Goal: Transaction & Acquisition: Subscribe to service/newsletter

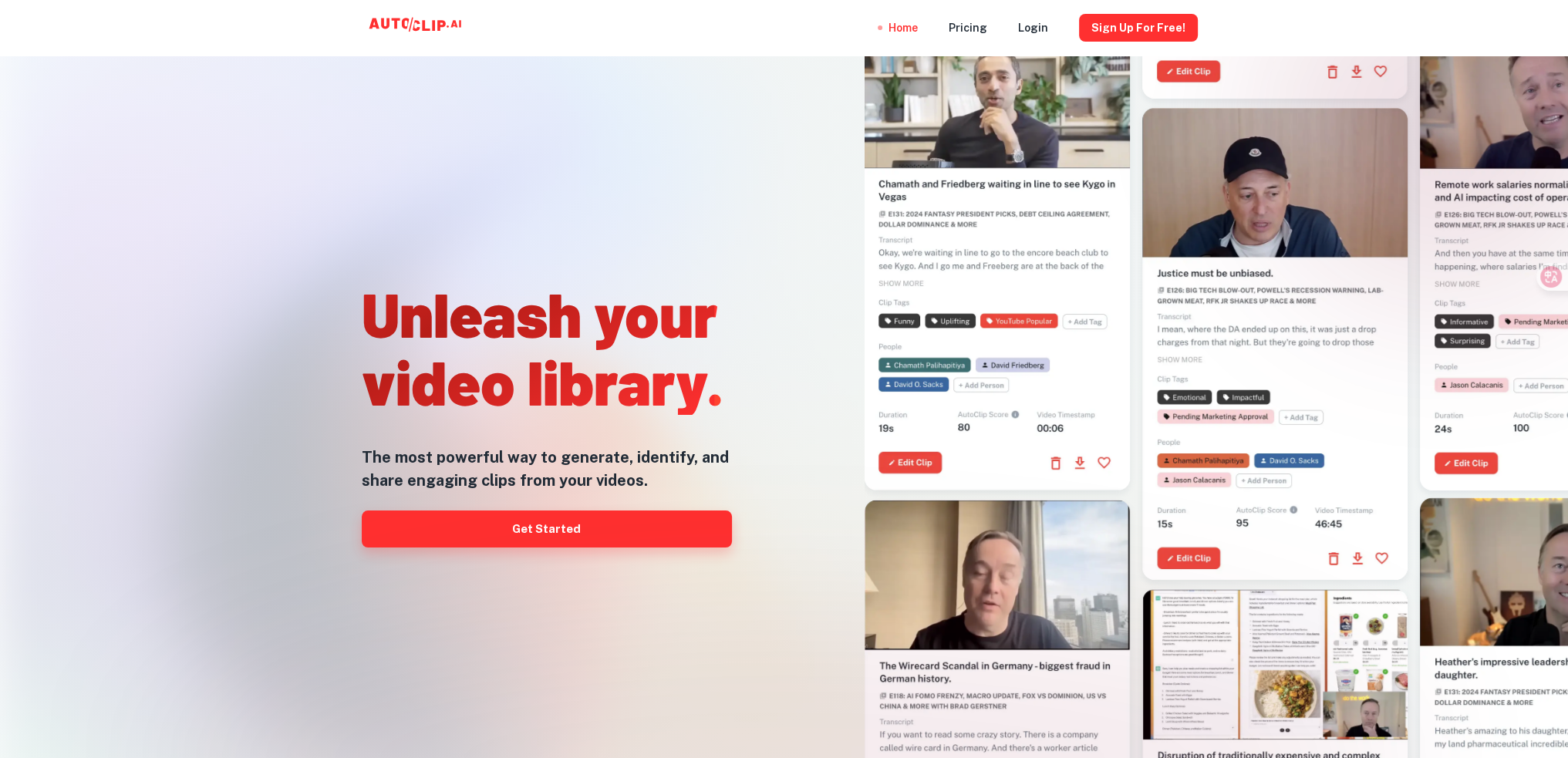
click at [623, 533] on link "Get Started" at bounding box center [546, 529] width 371 height 37
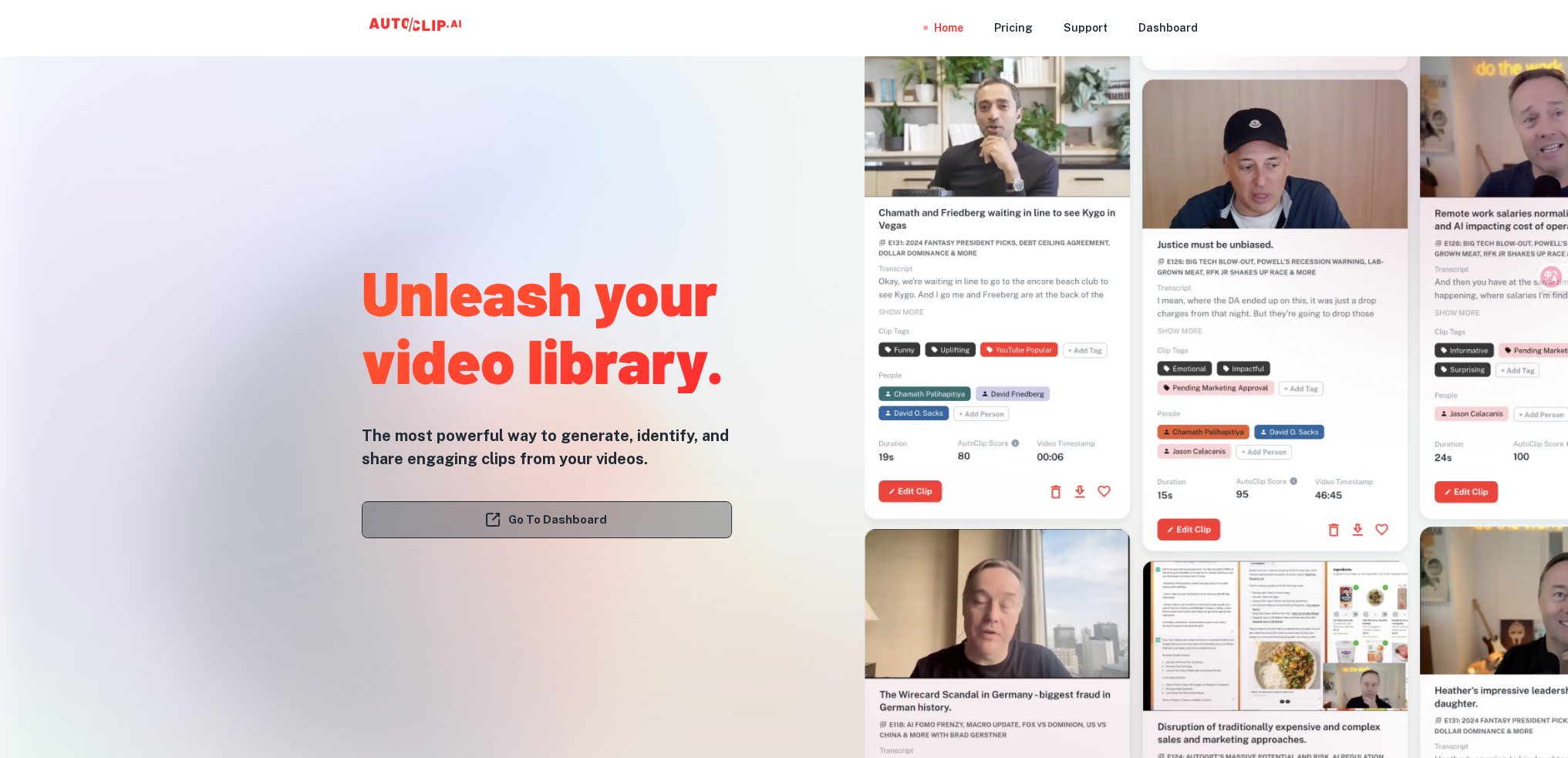
click at [500, 533] on link "Go To Dashboard" at bounding box center [546, 519] width 371 height 37
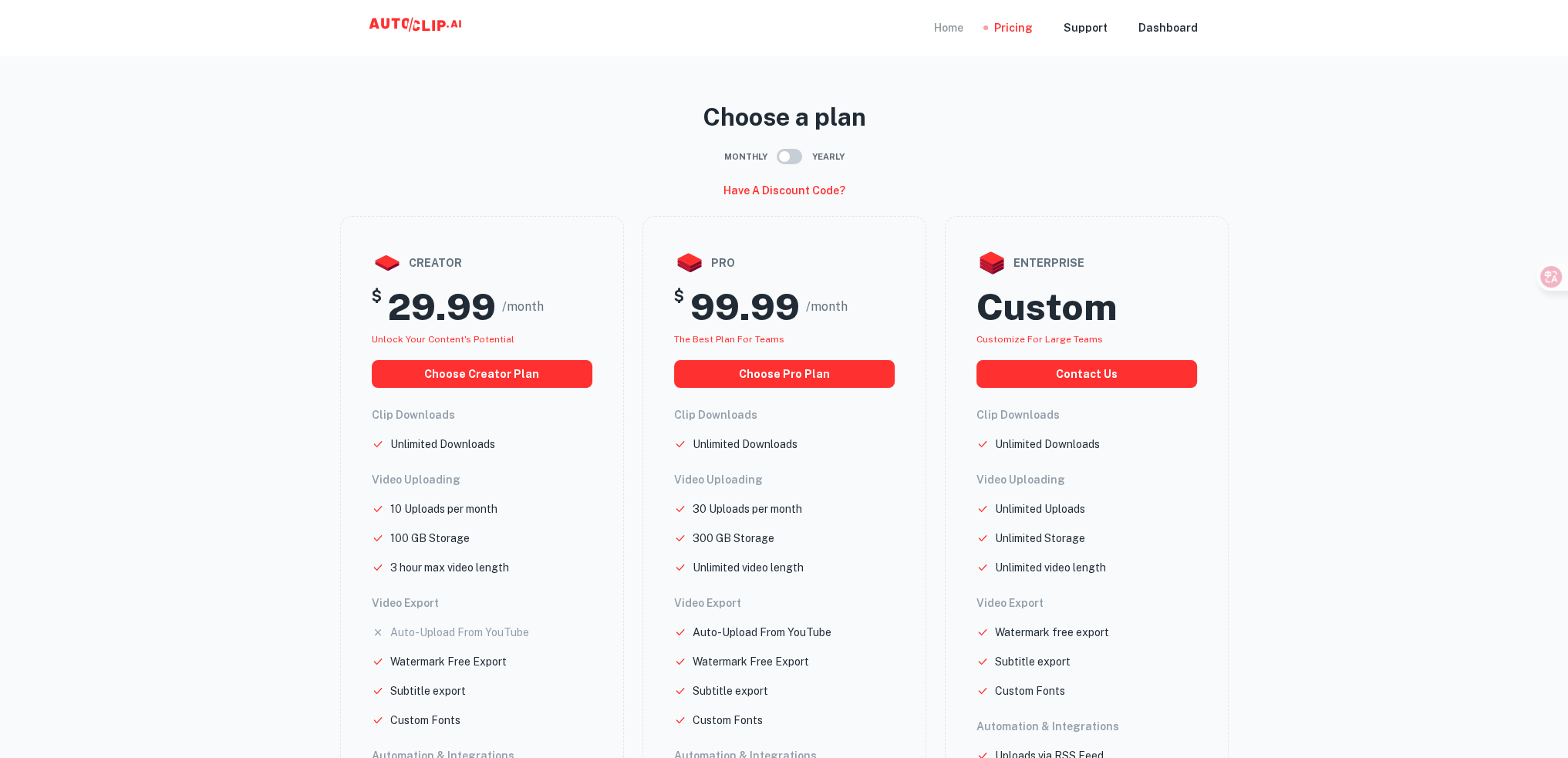
click at [962, 33] on div "Home" at bounding box center [949, 28] width 30 height 55
